Goal: Transaction & Acquisition: Purchase product/service

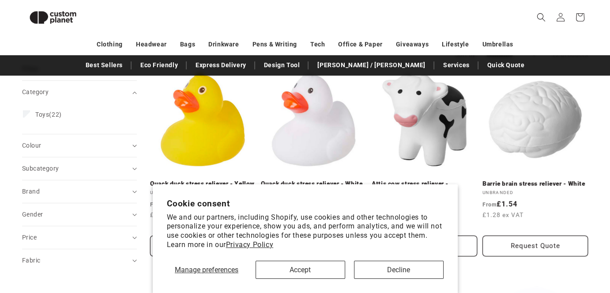
scroll to position [107, 0]
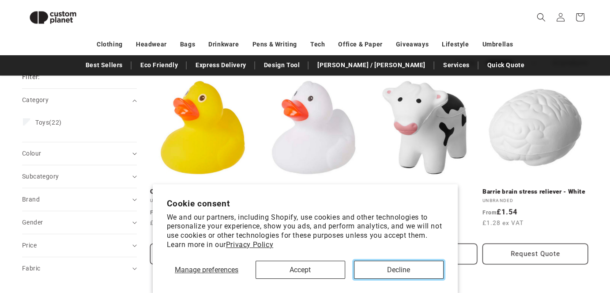
click at [372, 270] on button "Decline" at bounding box center [399, 269] width 90 height 18
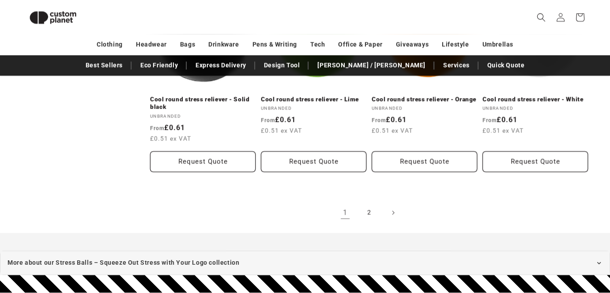
scroll to position [1005, 0]
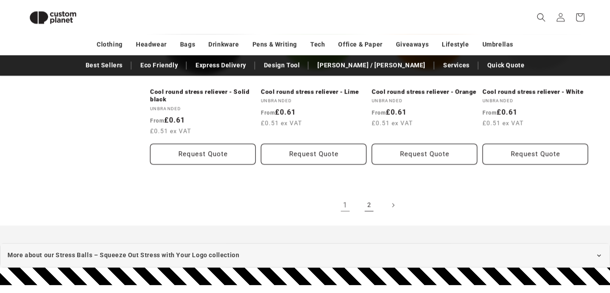
click at [367, 201] on link "2" at bounding box center [368, 204] width 19 height 19
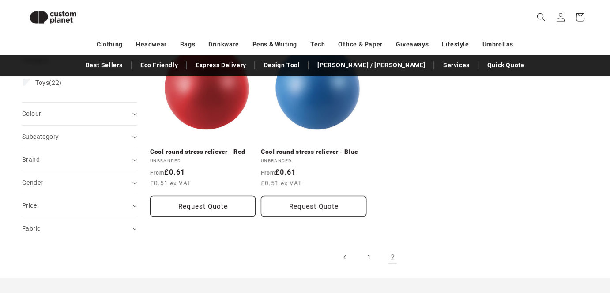
scroll to position [147, 0]
click at [372, 254] on link "1" at bounding box center [368, 256] width 19 height 19
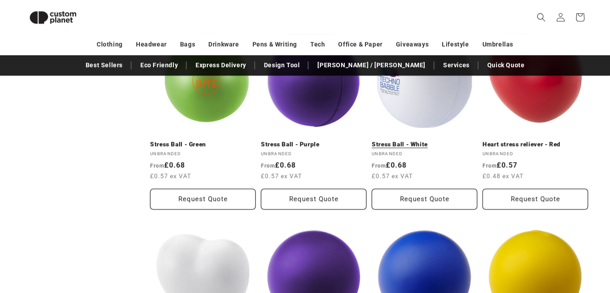
scroll to position [551, 0]
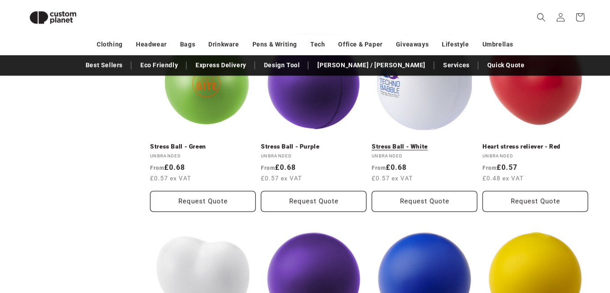
click at [407, 147] on link "Stress Ball - White" at bounding box center [425, 147] width 106 height 8
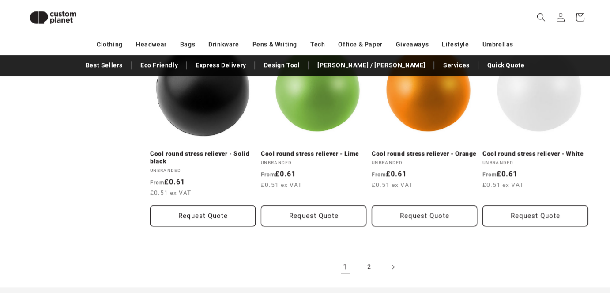
scroll to position [943, 0]
click at [526, 158] on link "Cool round stress reliever - White" at bounding box center [536, 154] width 106 height 8
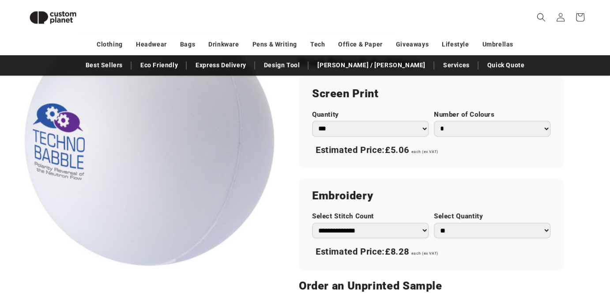
scroll to position [461, 0]
